Goal: Information Seeking & Learning: Learn about a topic

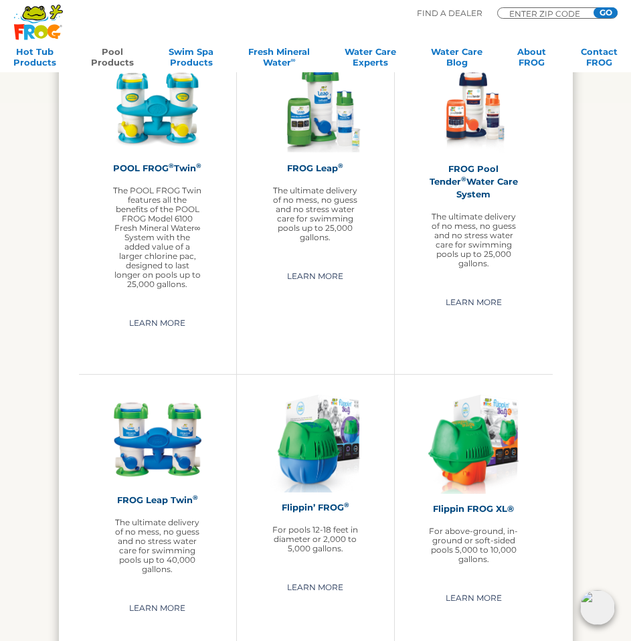
scroll to position [1874, 0]
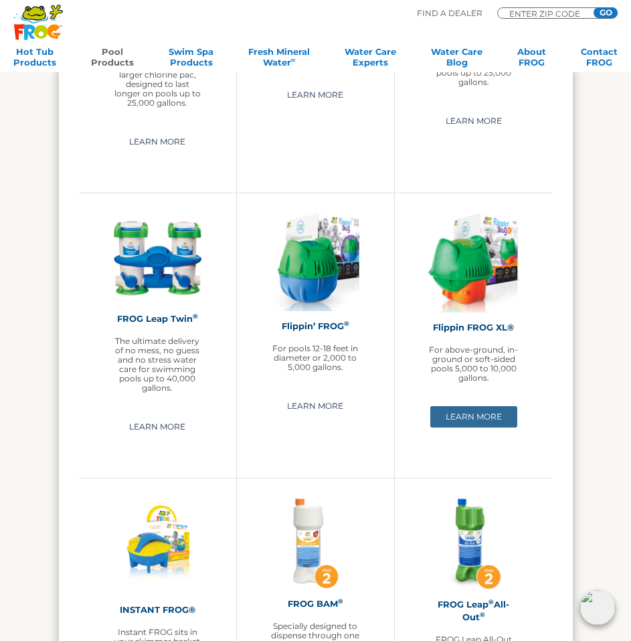
click at [484, 412] on link "Learn More" at bounding box center [473, 416] width 87 height 21
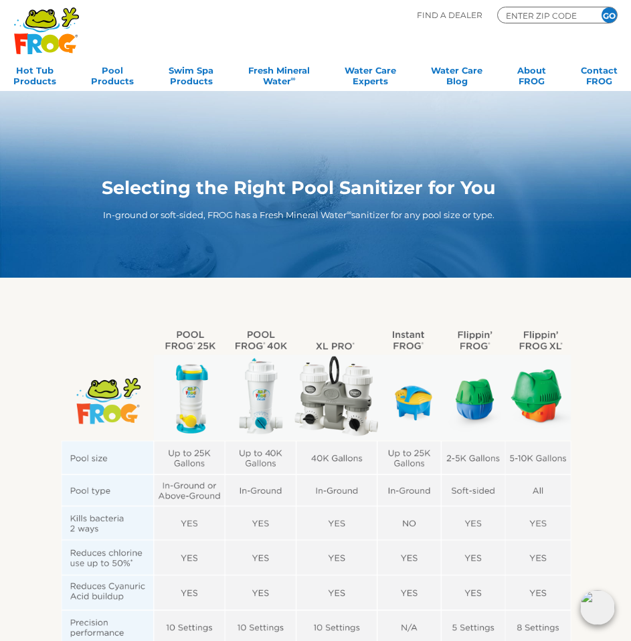
click at [547, 347] on img at bounding box center [316, 574] width 534 height 506
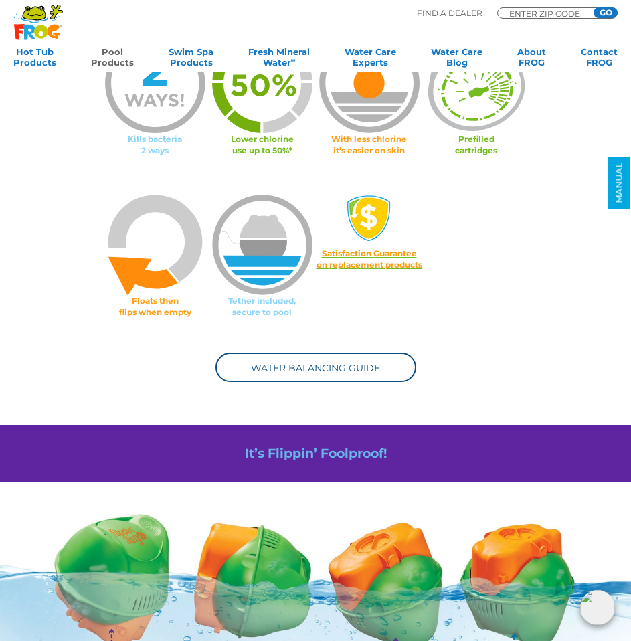
scroll to position [736, 0]
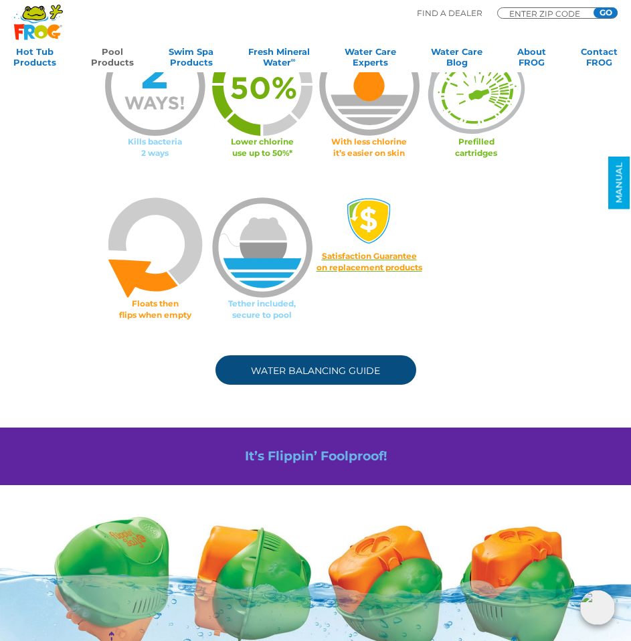
click at [336, 380] on link "Water Balancing Guide" at bounding box center [315, 369] width 201 height 29
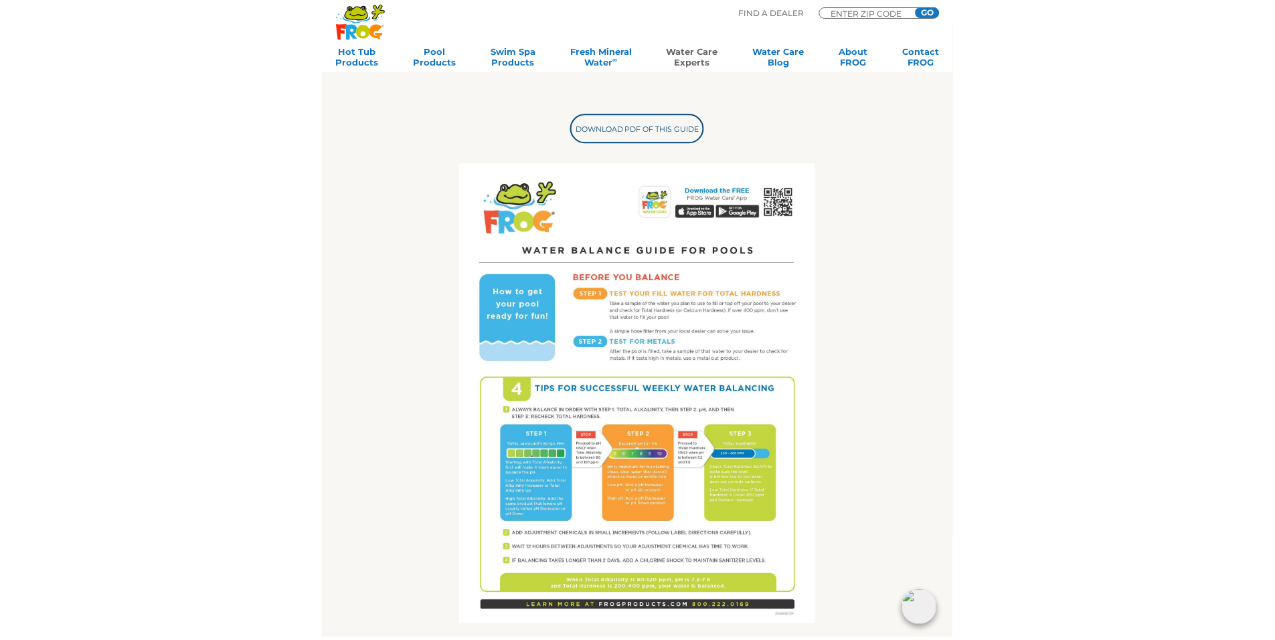
scroll to position [201, 0]
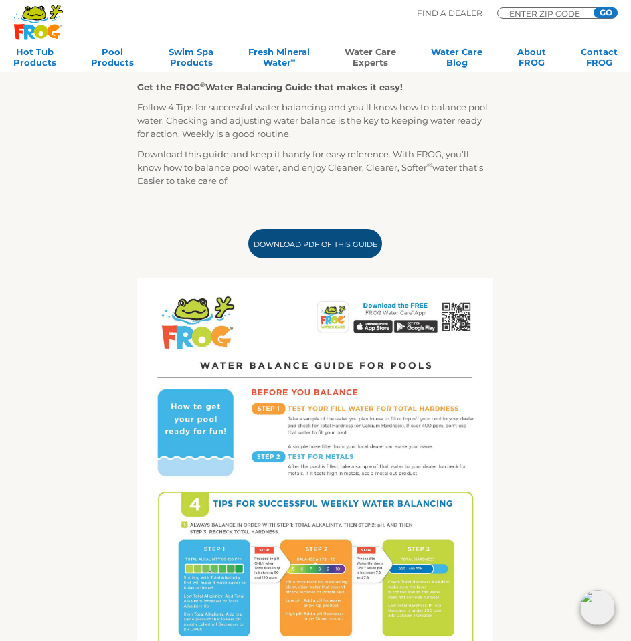
click at [329, 240] on link "Download PDF of this Guide" at bounding box center [315, 243] width 134 height 29
click at [341, 258] on link "Download PDF of this Guide" at bounding box center [315, 243] width 134 height 29
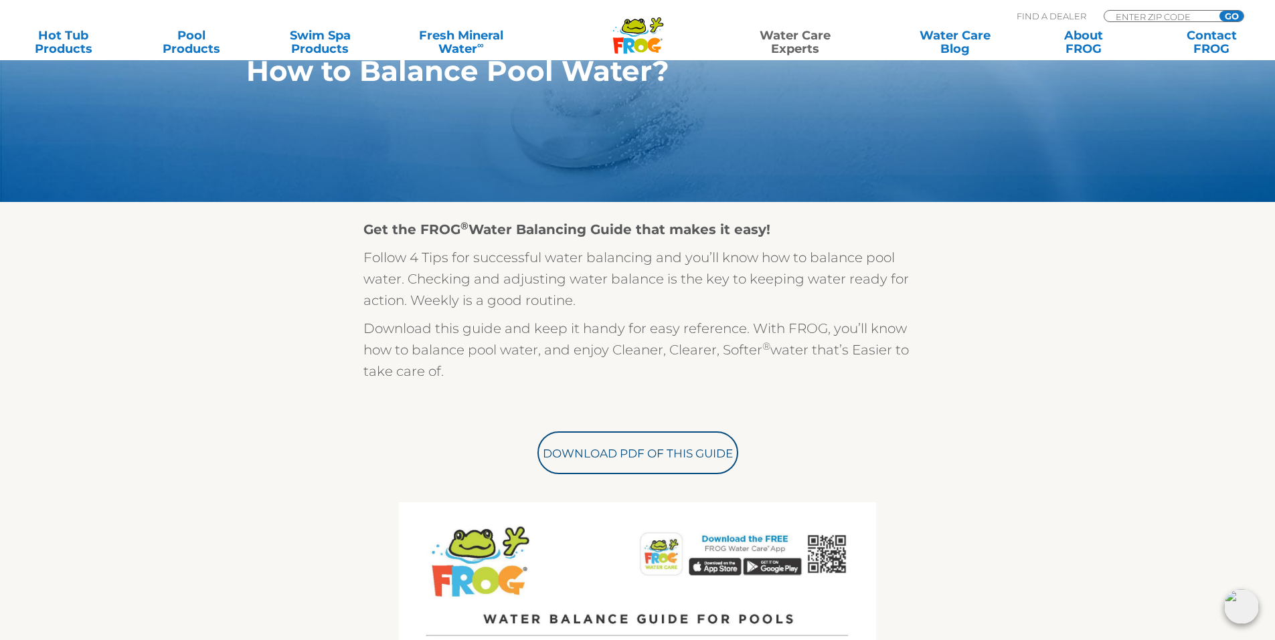
scroll to position [0, 0]
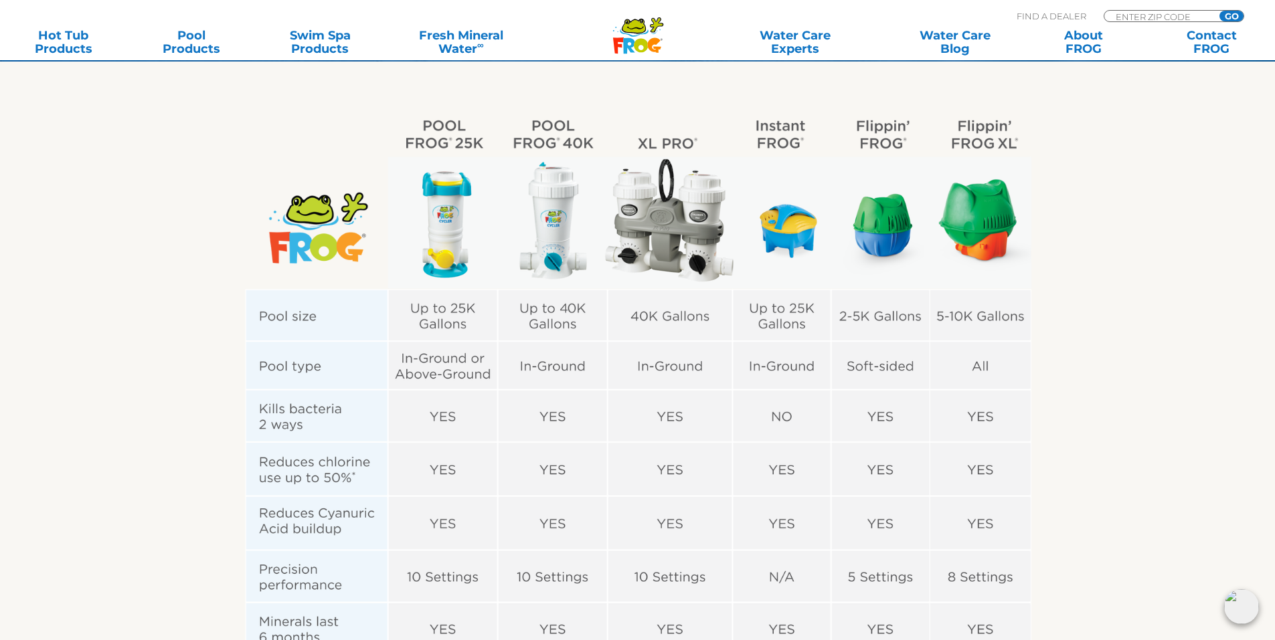
scroll to position [335, 0]
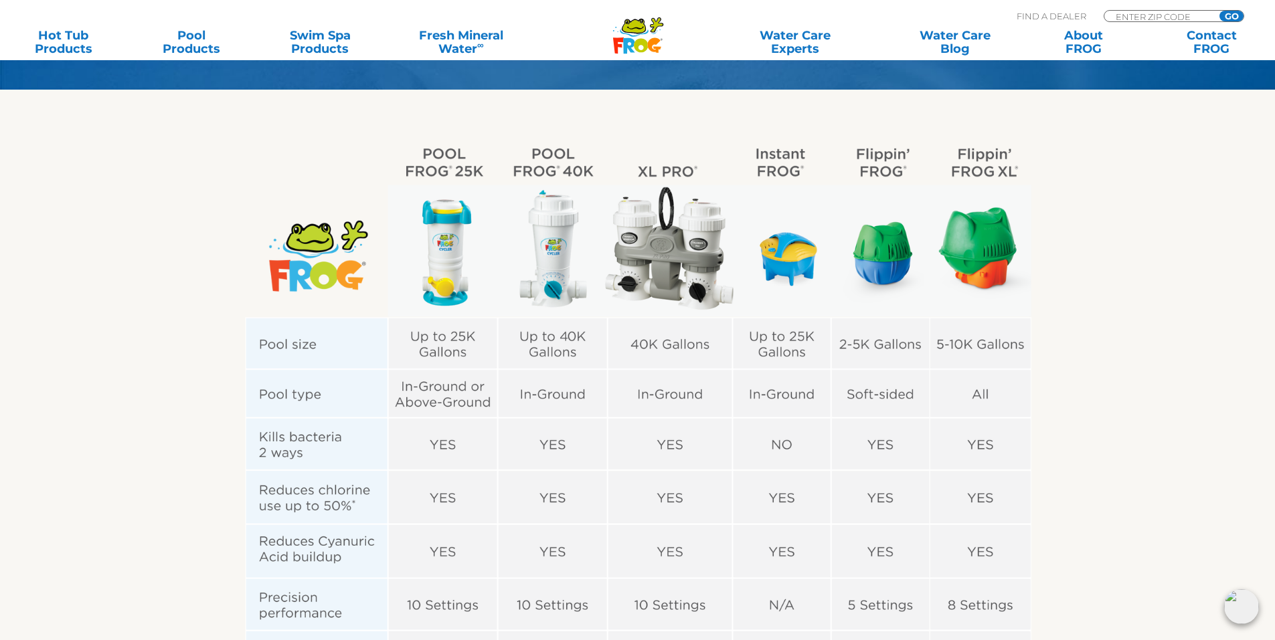
click at [964, 167] on img at bounding box center [637, 523] width 823 height 780
click at [959, 151] on img at bounding box center [637, 523] width 823 height 780
drag, startPoint x: 959, startPoint y: 151, endPoint x: 1021, endPoint y: 218, distance: 91.4
click at [1023, 200] on img at bounding box center [637, 523] width 823 height 780
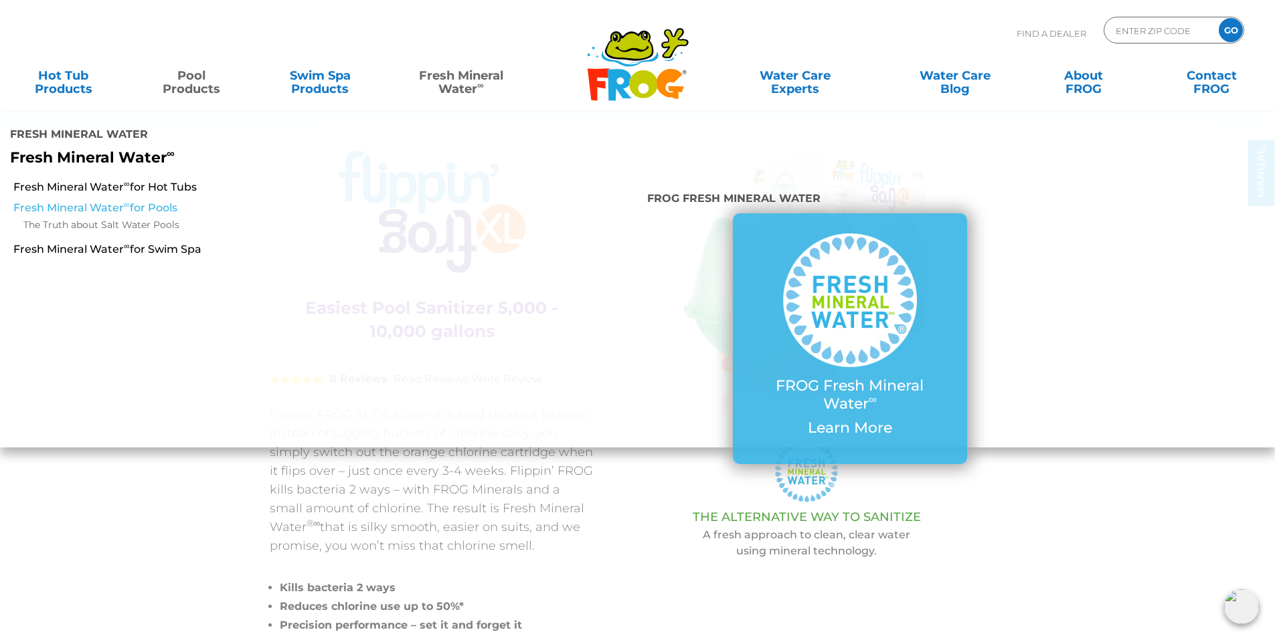
click at [71, 209] on link "Fresh Mineral Water ∞ for Pools" at bounding box center [219, 208] width 412 height 15
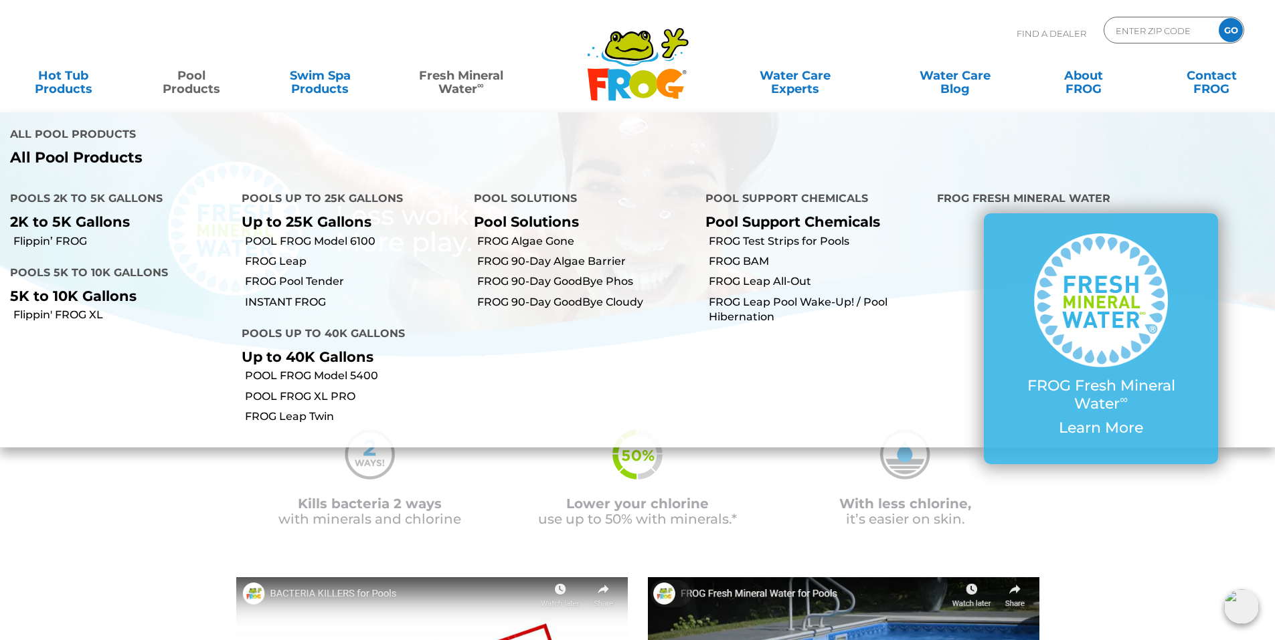
click at [186, 82] on link "Pool Products" at bounding box center [192, 75] width 100 height 27
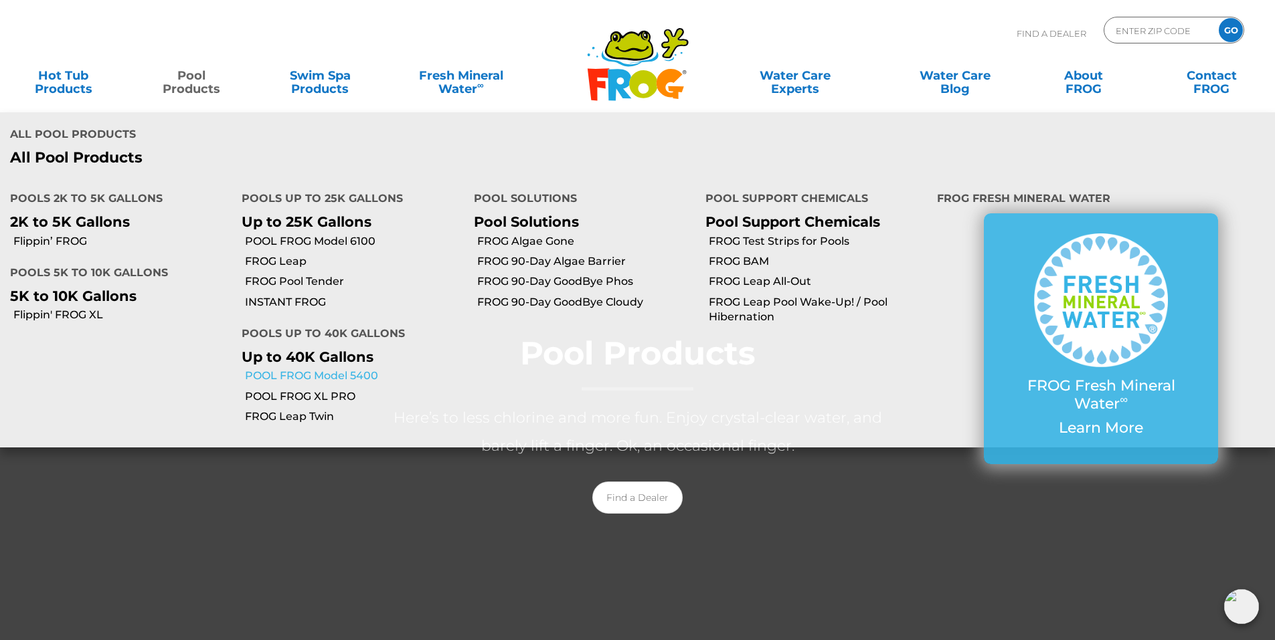
click at [325, 376] on link "POOL FROG Model 5400" at bounding box center [354, 376] width 218 height 15
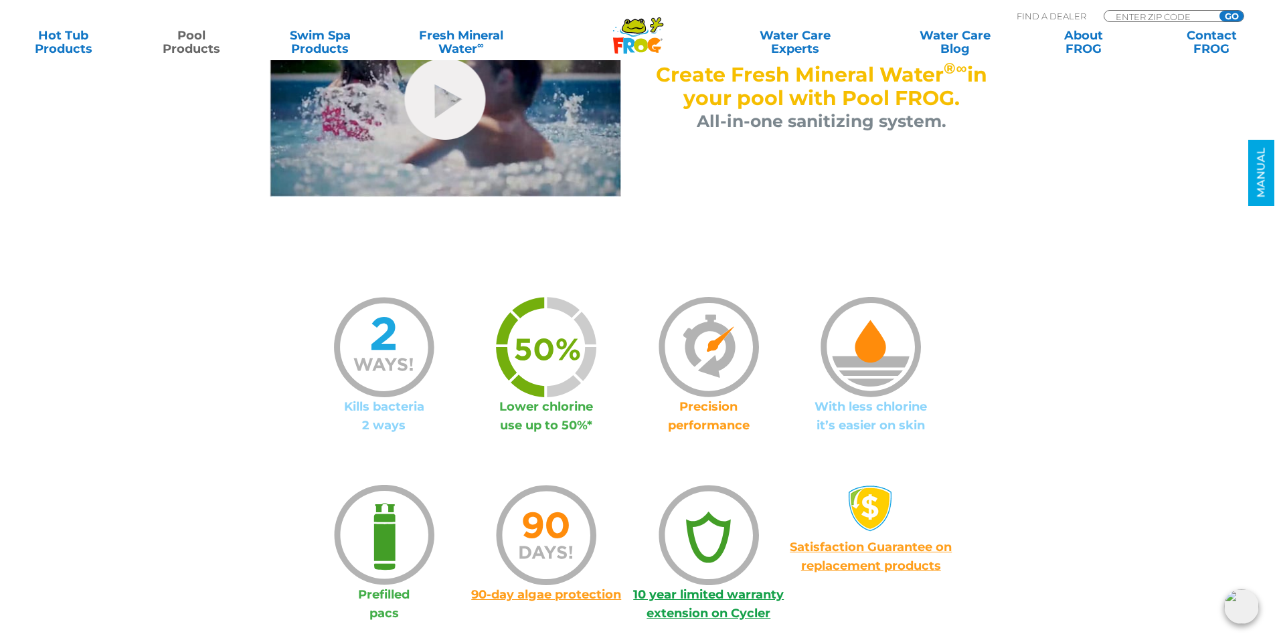
scroll to position [937, 0]
